Goal: Task Accomplishment & Management: Complete application form

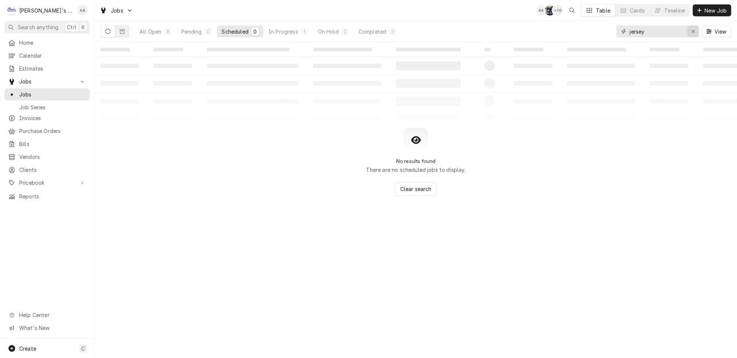
click at [699, 31] on button "Erase input" at bounding box center [693, 31] width 12 height 12
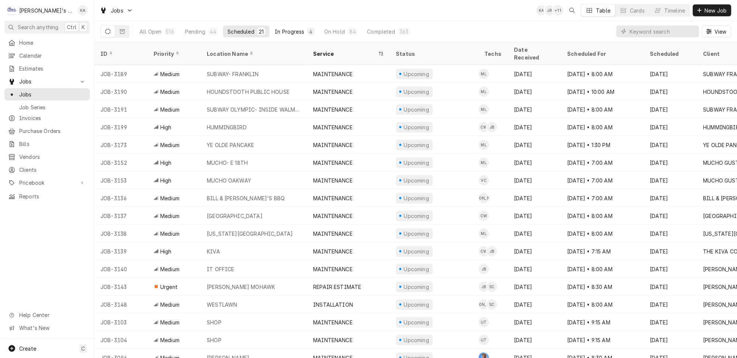
click at [275, 30] on div "In Progress" at bounding box center [290, 32] width 30 height 8
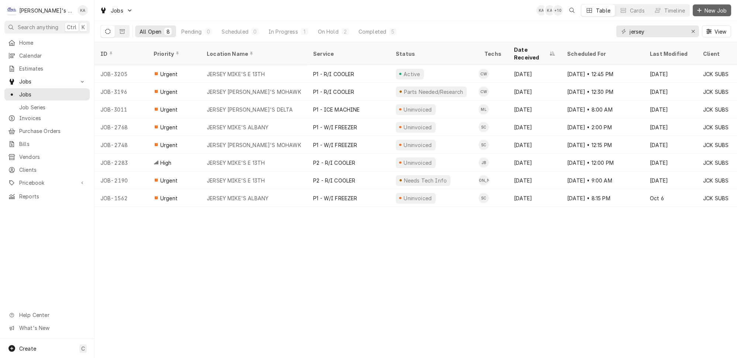
click at [701, 8] on icon "Dynamic Content Wrapper" at bounding box center [699, 10] width 4 height 5
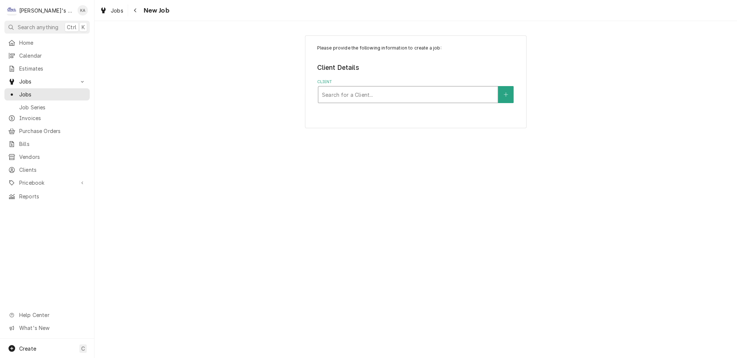
click at [352, 88] on div "Client" at bounding box center [408, 94] width 172 height 13
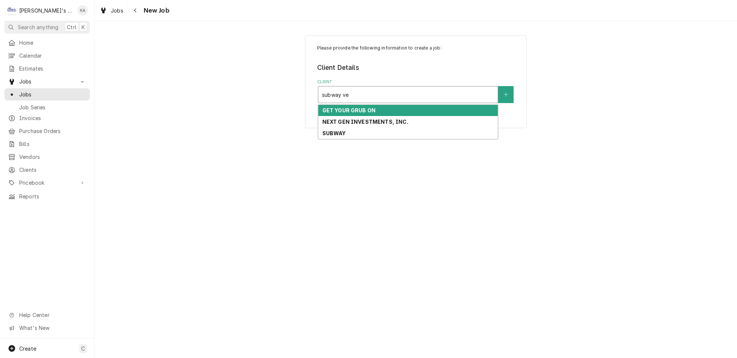
type input "subway ven"
click at [368, 106] on div "SUBWAY" at bounding box center [407, 110] width 179 height 11
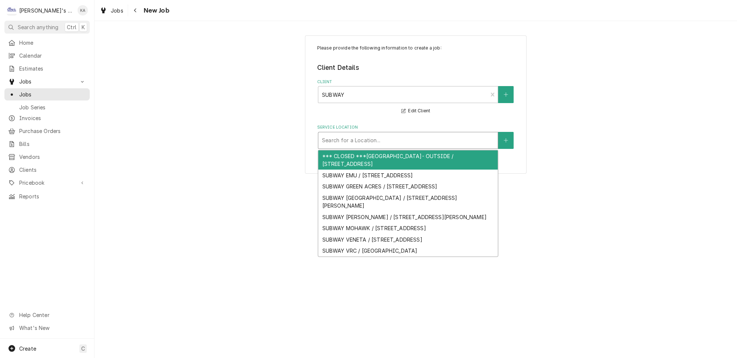
click at [385, 138] on div "Service Location" at bounding box center [408, 140] width 172 height 13
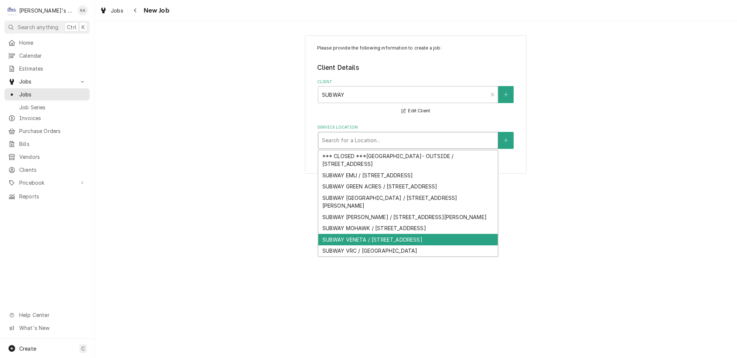
scroll to position [10, 0]
click at [372, 234] on div "SUBWAY VENETA / 24947 HIGHWAY 126, VENETA, OR 97487" at bounding box center [407, 239] width 179 height 11
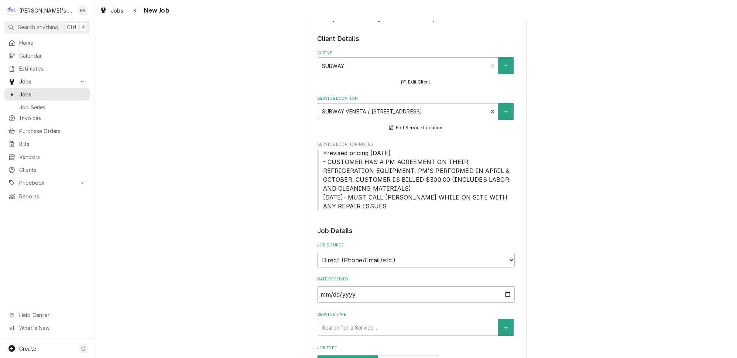
scroll to position [134, 0]
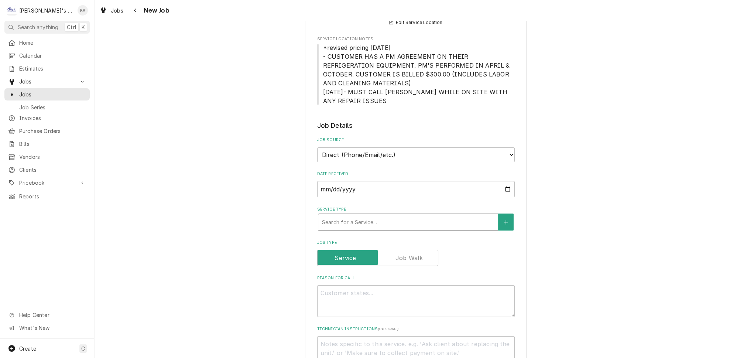
click at [360, 215] on div "Service Type" at bounding box center [408, 221] width 172 height 13
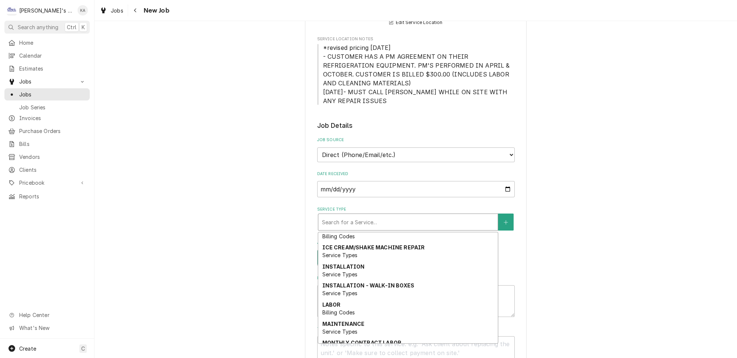
scroll to position [68, 0]
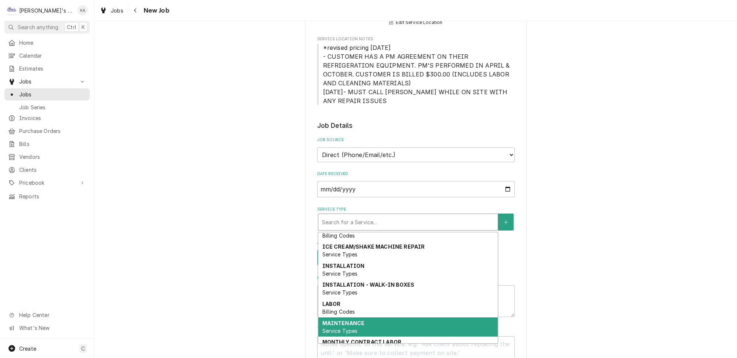
click at [351, 320] on strong "MAINTENANCE" at bounding box center [343, 323] width 42 height 6
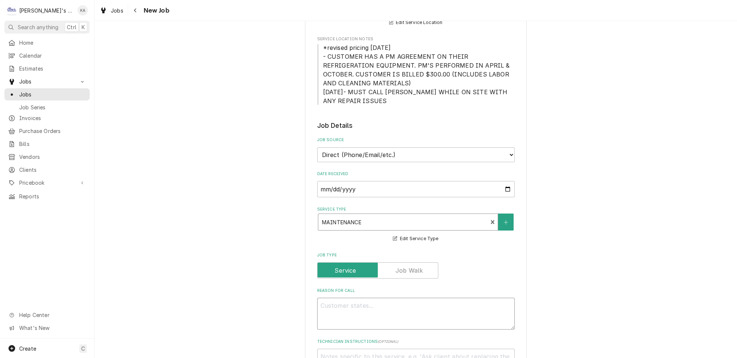
click at [351, 304] on textarea "Reason For Call" at bounding box center [415, 313] width 197 height 32
type textarea "x"
type textarea "p"
type textarea "x"
type textarea "pe"
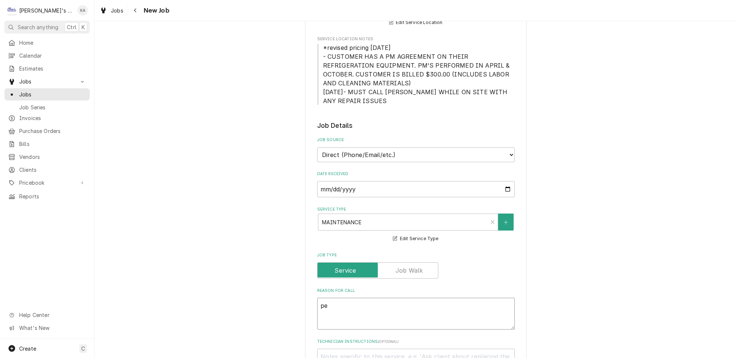
type textarea "x"
type textarea "per"
type textarea "x"
type textarea "pe"
type textarea "x"
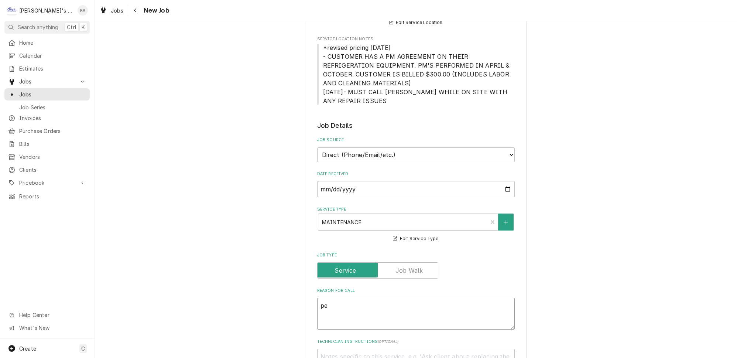
type textarea "p"
type textarea "x"
type textarea "P"
type textarea "x"
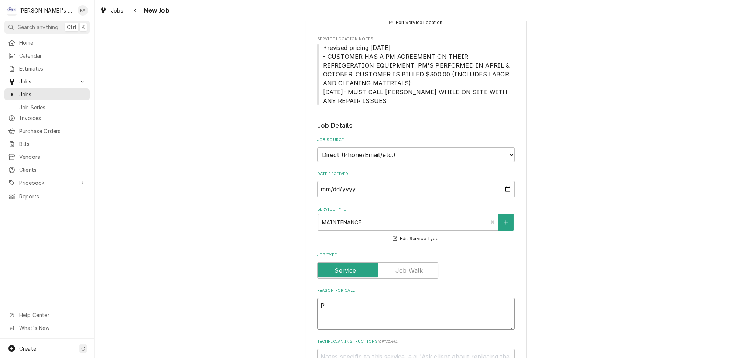
type textarea "PE"
type textarea "x"
type textarea "PER"
type textarea "x"
type textarea "PERF"
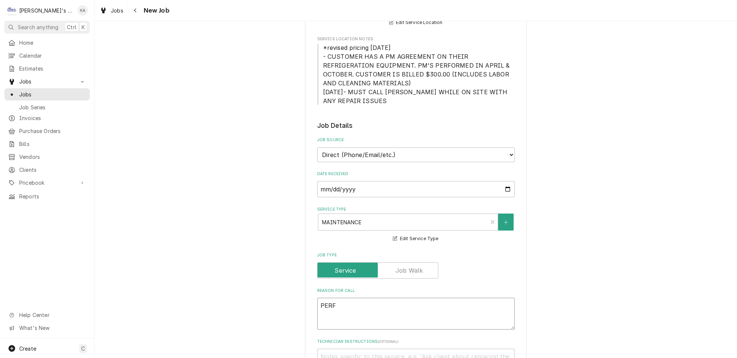
type textarea "x"
type textarea "PERFO"
type textarea "x"
type textarea "PERFOR"
type textarea "x"
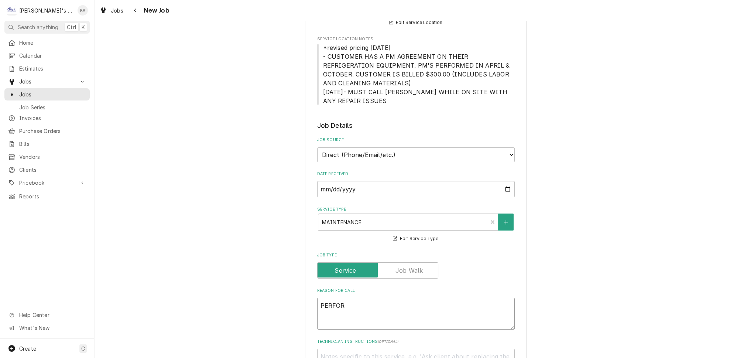
type textarea "PERFORM"
type textarea "x"
type textarea "PERFORMO"
type textarea "x"
type textarea "PERFORMOC"
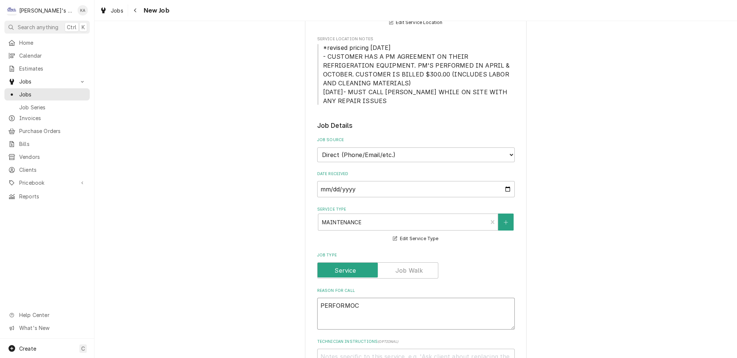
type textarea "x"
type textarea "PERFORMO"
type textarea "x"
type textarea "PERFORM"
type textarea "x"
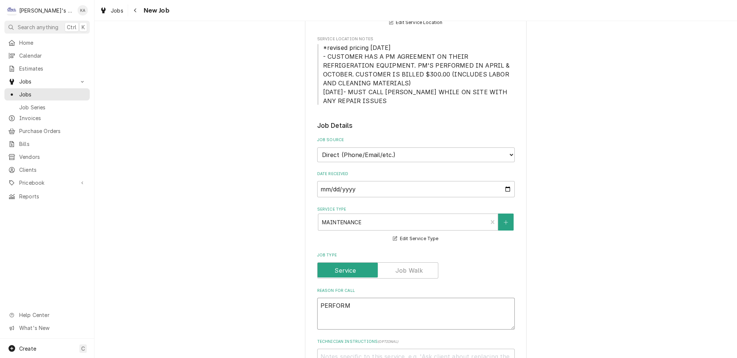
type textarea "PERFORMO"
type textarea "x"
type textarea "PERFORMOC"
type textarea "x"
type textarea "PERFORMOCT"
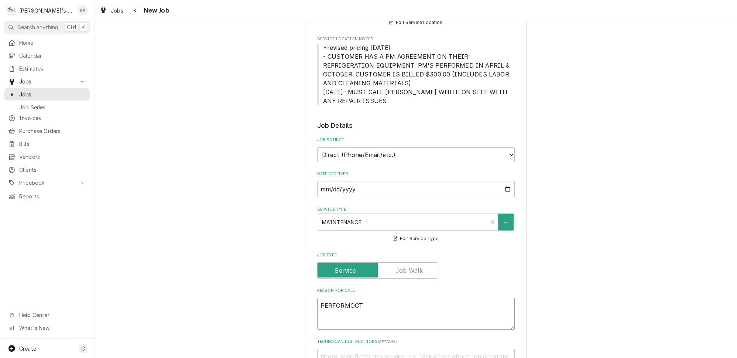
type textarea "x"
type textarea "PERFORMOCTO"
type textarea "x"
type textarea "PERFORMOCTOB"
type textarea "x"
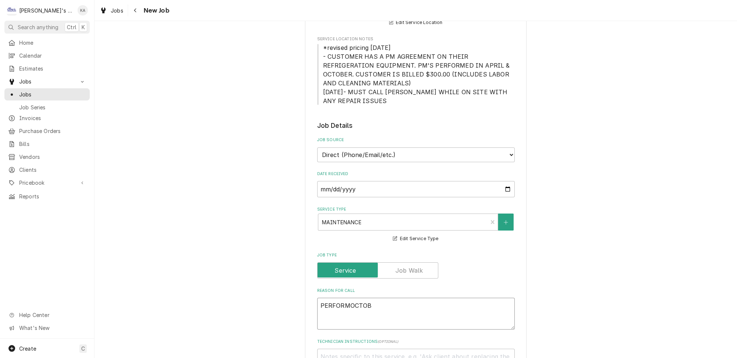
type textarea "PERFORMOCTOBE"
type textarea "x"
type textarea "PERFORMOCTOBER"
type textarea "x"
type textarea "PERFORMOCTOBER"
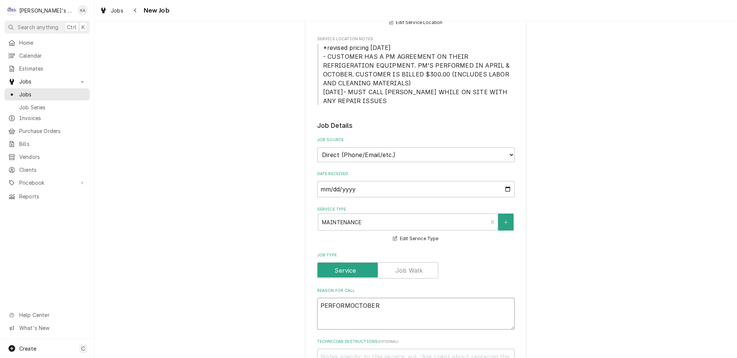
type textarea "x"
type textarea "PERFORMOCTOBER M"
type textarea "x"
type textarea "PERFORMOCTOBER MA"
type textarea "x"
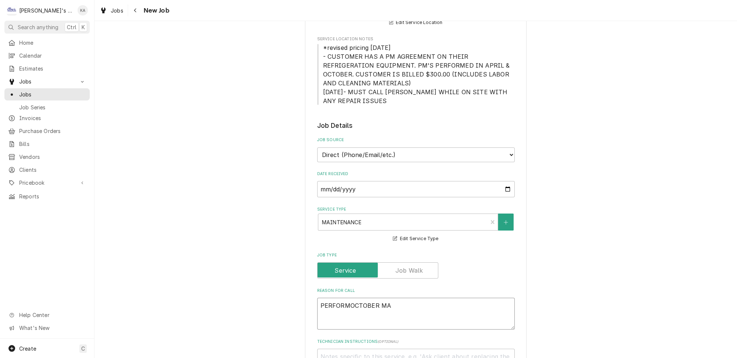
type textarea "PERFORMOCTOBER MAI"
type textarea "x"
type textarea "PERFORMOCTOBER MAIN"
type textarea "x"
type textarea "PERFORMOCTOBER MAINT"
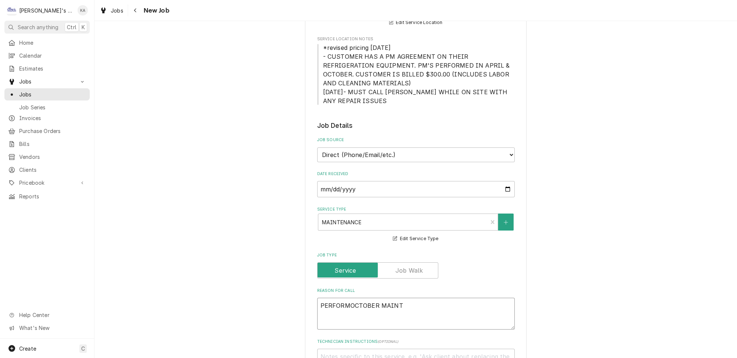
type textarea "x"
type textarea "PERFORMOCTOBER MAINTE"
type textarea "x"
type textarea "PERFORMOCTOBER MAINTEN"
type textarea "x"
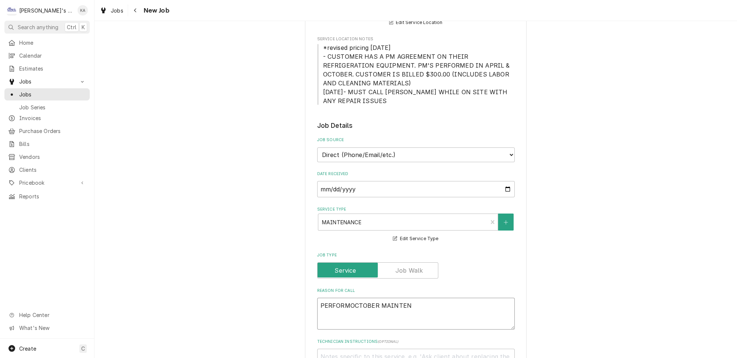
type textarea "PERFORMOCTOBER MAINTENA"
type textarea "x"
type textarea "PERFORMOCTOBER MAINTENAN"
type textarea "x"
type textarea "PERFORMOCTOBER MAINTENANC"
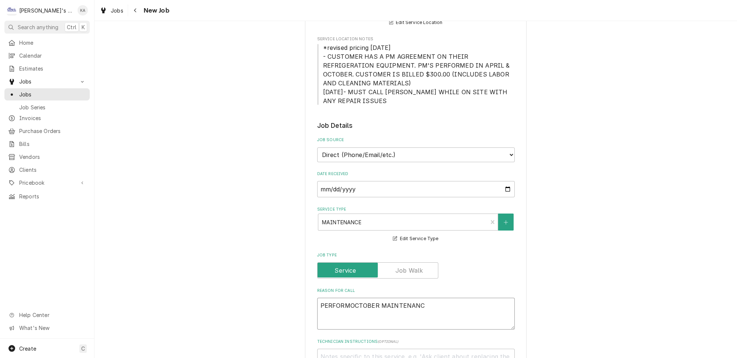
type textarea "x"
type textarea "PERFORMOCTOBER MAINTENANCE"
click at [346, 297] on textarea "PERFORMOCTOBER MAINTENANCE" at bounding box center [415, 313] width 197 height 32
type textarea "x"
type textarea "PERFORM OCTOBER MAINTENANCE"
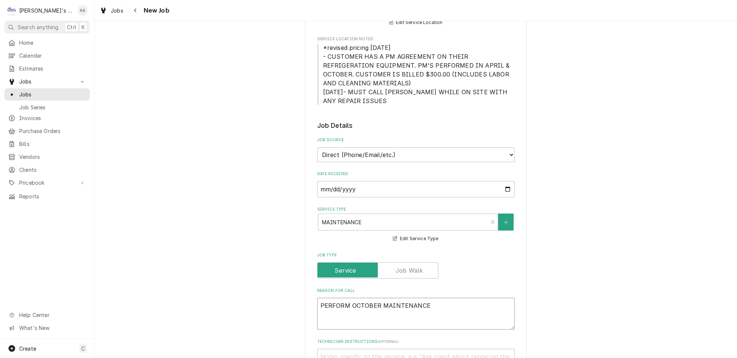
type textarea "x"
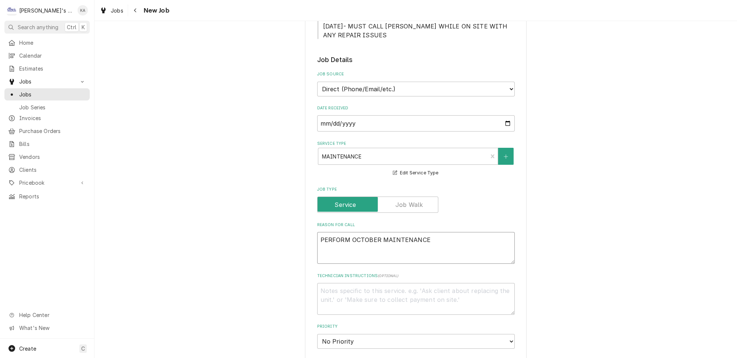
scroll to position [201, 0]
type textarea "PERFORM OCTOBER MAINTENANCE"
click at [356, 332] on select "No Priority Urgent High Medium Low" at bounding box center [415, 339] width 197 height 15
select select "2"
click at [317, 332] on select "No Priority Urgent High Medium Low" at bounding box center [415, 339] width 197 height 15
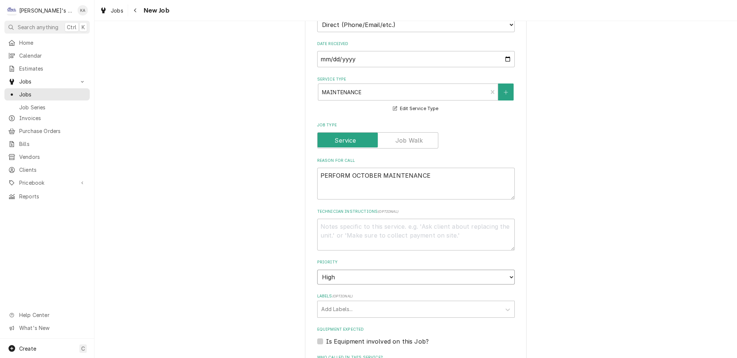
type textarea "x"
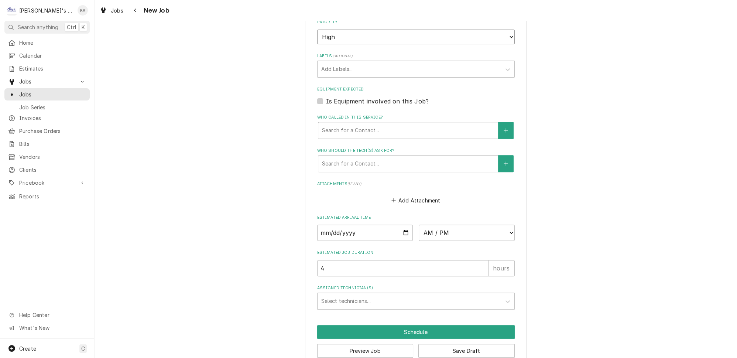
scroll to position [504, 0]
click at [396, 224] on input "Date" at bounding box center [365, 232] width 96 height 16
click at [401, 224] on input "Date" at bounding box center [365, 232] width 96 height 16
type input "2025-10-14"
type textarea "x"
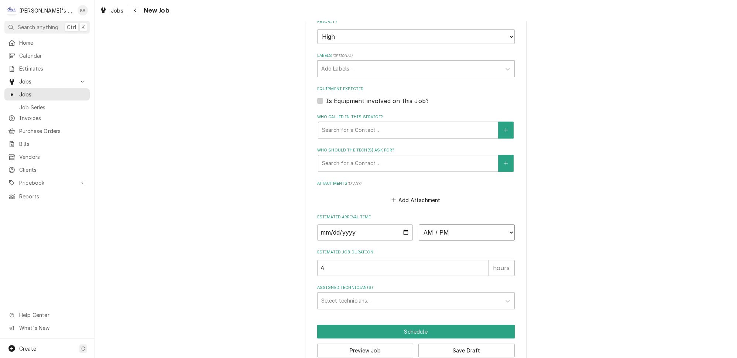
click at [438, 224] on select "AM / PM 6:00 AM 6:15 AM 6:30 AM 6:45 AM 7:00 AM 7:15 AM 7:30 AM 7:45 AM 8:00 AM…" at bounding box center [467, 232] width 96 height 16
select select "14:30:00"
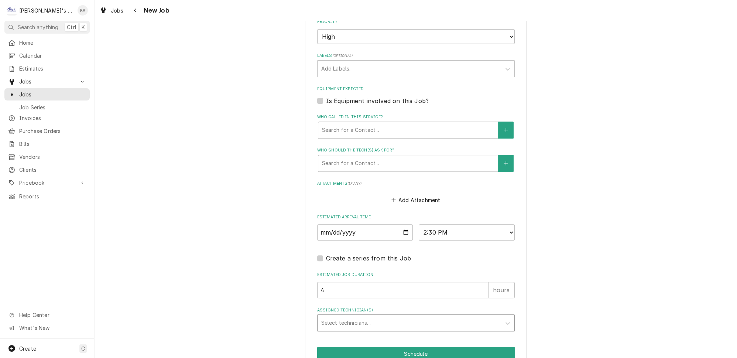
click at [343, 316] on div "Assigned Technician(s)" at bounding box center [409, 322] width 176 height 13
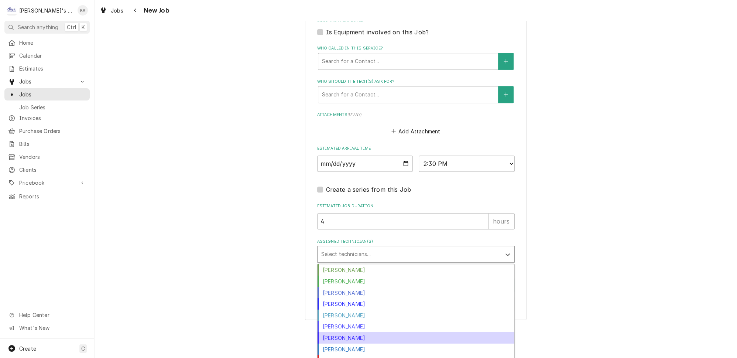
click at [351, 332] on div "Mikah Levitt-Freimuth" at bounding box center [415, 337] width 197 height 11
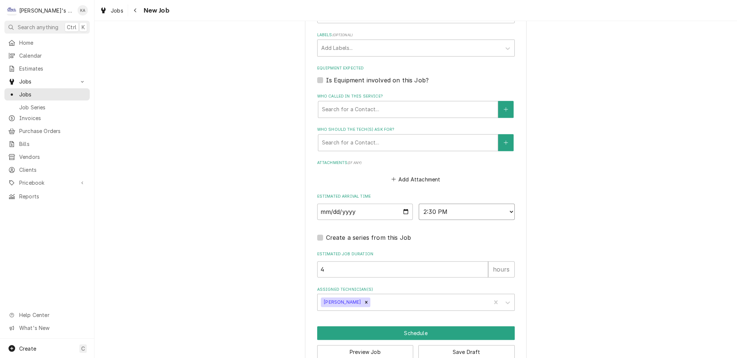
click at [442, 204] on select "AM / PM 6:00 AM 6:15 AM 6:30 AM 6:45 AM 7:00 AM 7:15 AM 7:30 AM 7:45 AM 8:00 AM…" at bounding box center [467, 211] width 96 height 16
click at [419, 203] on select "AM / PM 6:00 AM 6:15 AM 6:30 AM 6:45 AM 7:00 AM 7:15 AM 7:30 AM 7:45 AM 8:00 AM…" at bounding box center [467, 211] width 96 height 16
click at [407, 326] on button "Schedule" at bounding box center [415, 333] width 197 height 14
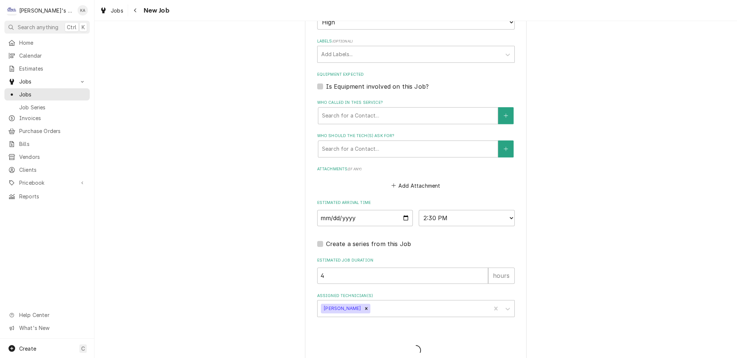
type textarea "x"
